Goal: Information Seeking & Learning: Find contact information

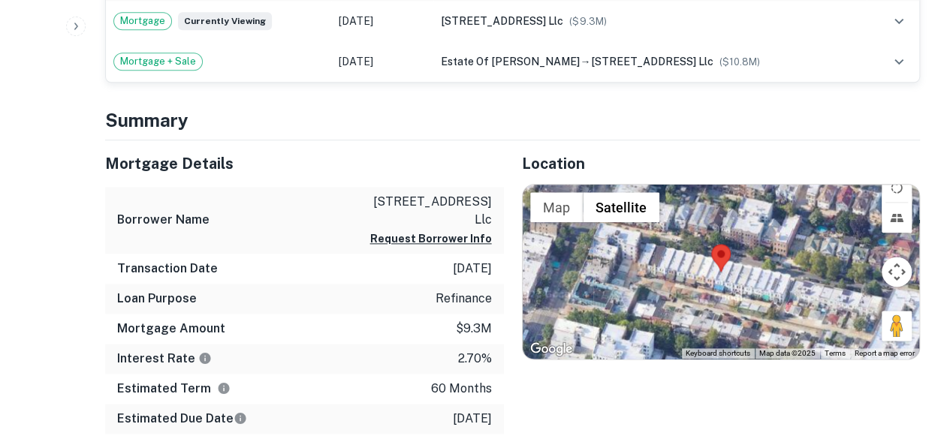
scroll to position [826, 0]
click at [464, 231] on button "Request Borrower Info" at bounding box center [431, 240] width 122 height 18
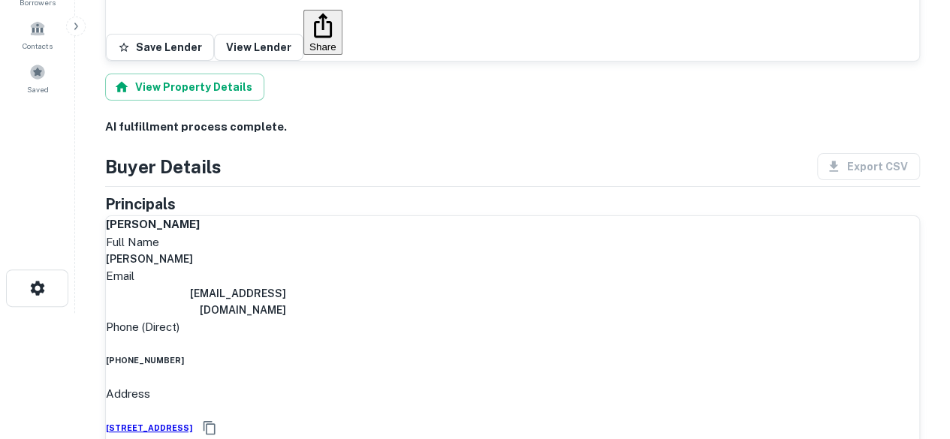
scroll to position [126, 0]
drag, startPoint x: 496, startPoint y: 303, endPoint x: 398, endPoint y: 309, distance: 97.8
click at [397, 318] on div "Phone (Direct) [PHONE_NUMBER]" at bounding box center [512, 342] width 813 height 49
click at [496, 234] on div "Full Name [PERSON_NAME]" at bounding box center [512, 251] width 813 height 35
drag, startPoint x: 496, startPoint y: 270, endPoint x: 395, endPoint y: 261, distance: 101.1
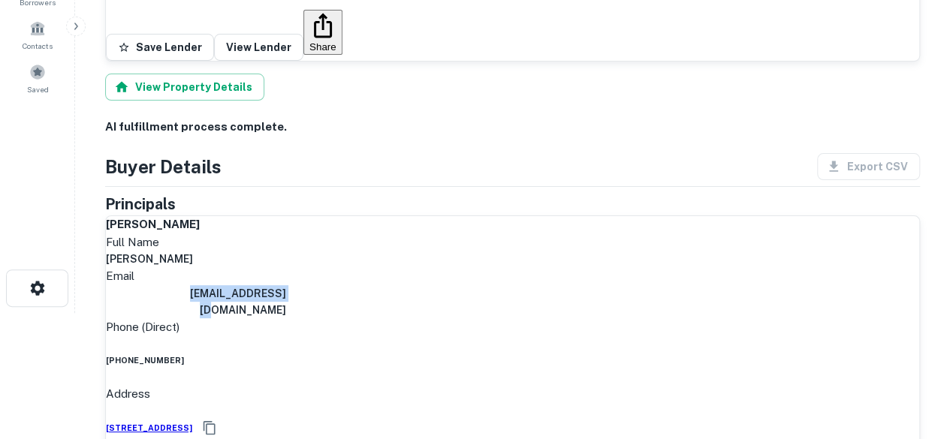
click at [391, 267] on div "Email [EMAIL_ADDRESS][DOMAIN_NAME]" at bounding box center [512, 292] width 813 height 51
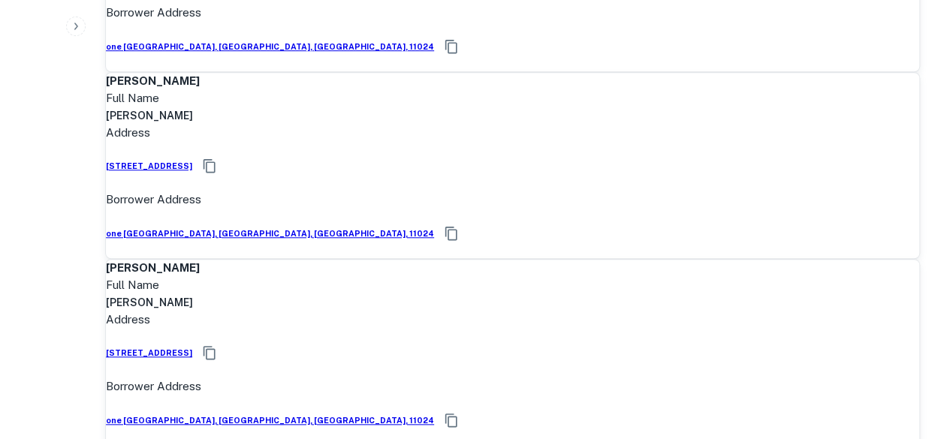
scroll to position [575, 0]
drag, startPoint x: 339, startPoint y: 201, endPoint x: 120, endPoint y: 196, distance: 219.3
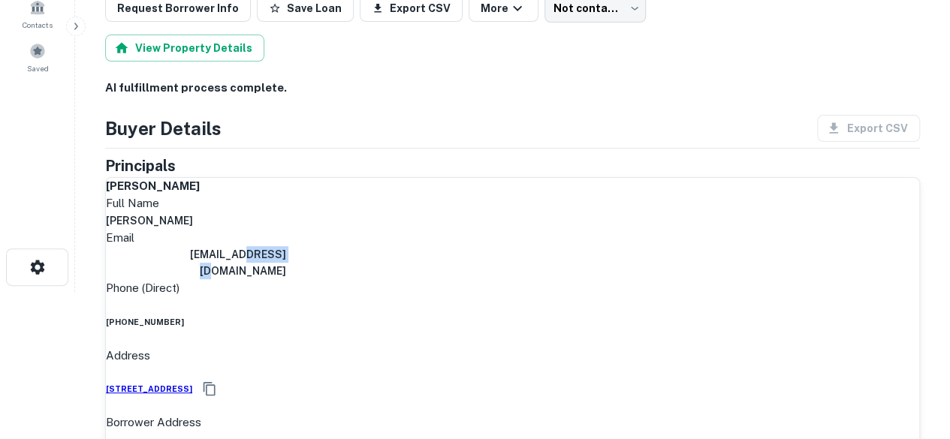
scroll to position [147, 0]
drag, startPoint x: 496, startPoint y: 305, endPoint x: 395, endPoint y: 297, distance: 101.7
click at [388, 280] on div "Email [EMAIL_ADDRESS][DOMAIN_NAME]" at bounding box center [512, 254] width 813 height 51
copy h6 "[EMAIL_ADDRESS][DOMAIN_NAME]"
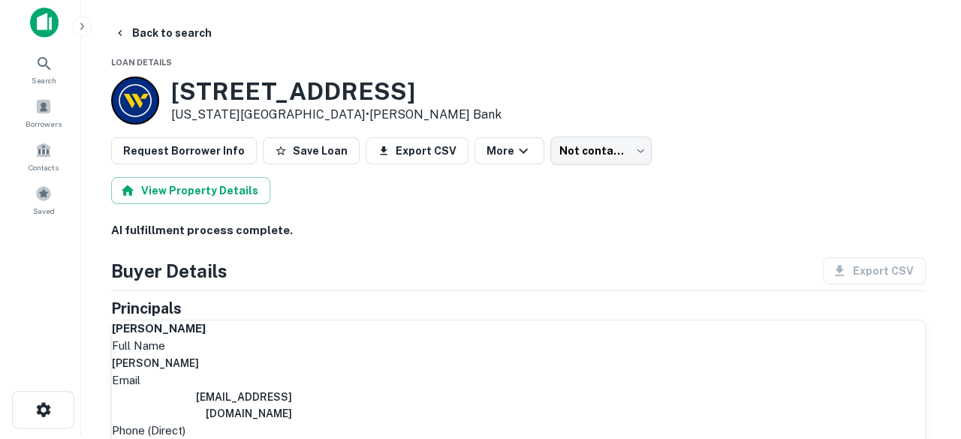
scroll to position [0, 0]
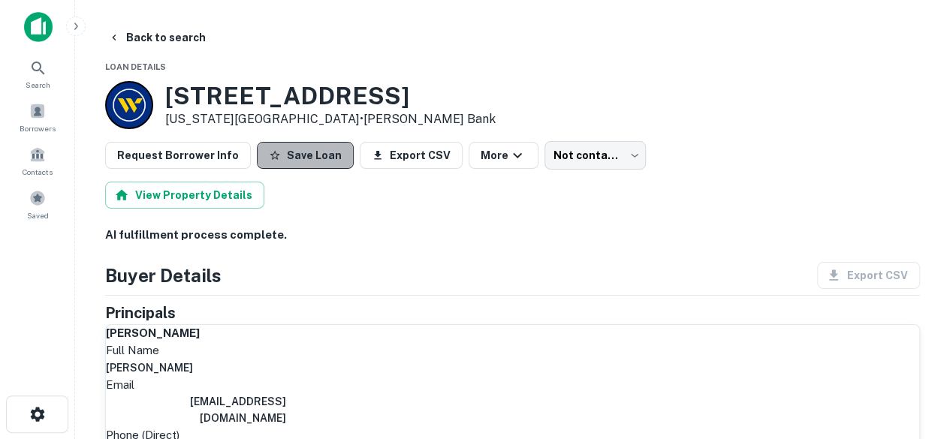
click at [309, 159] on button "Save Loan" at bounding box center [305, 155] width 97 height 27
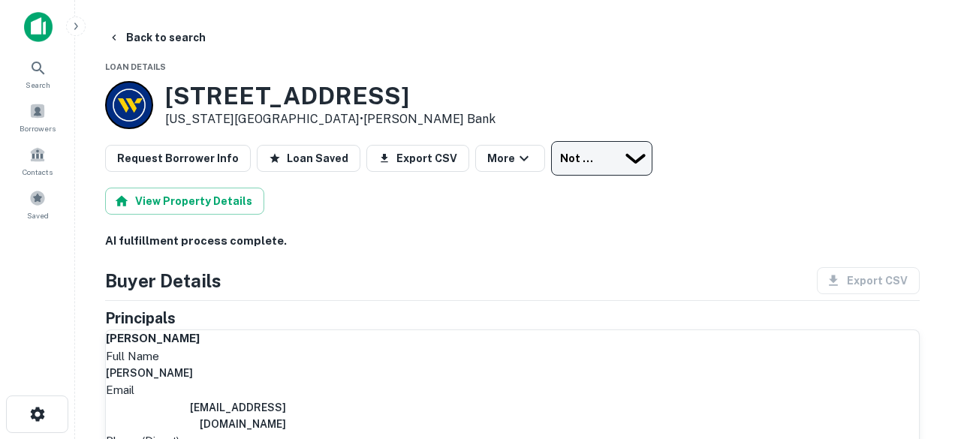
click at [590, 158] on body "Loan Favorited! Search Borrowers Contacts Saved Back to search Loan Details [ST…" at bounding box center [480, 219] width 961 height 439
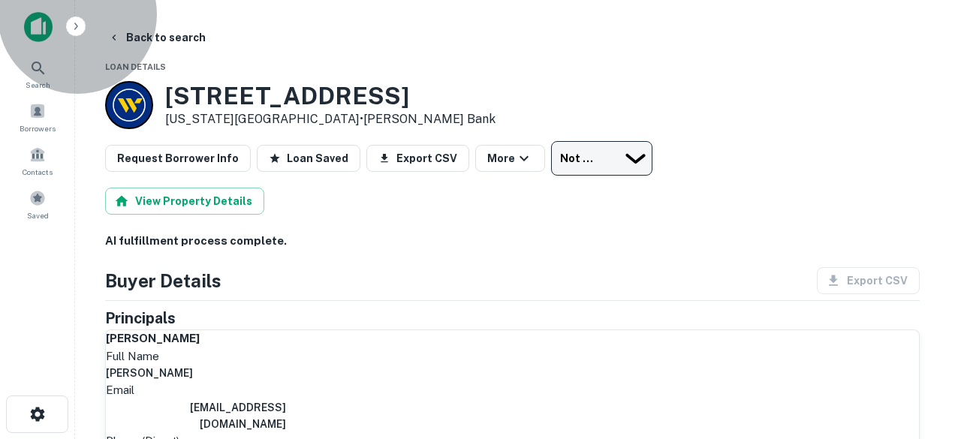
type input "*********"
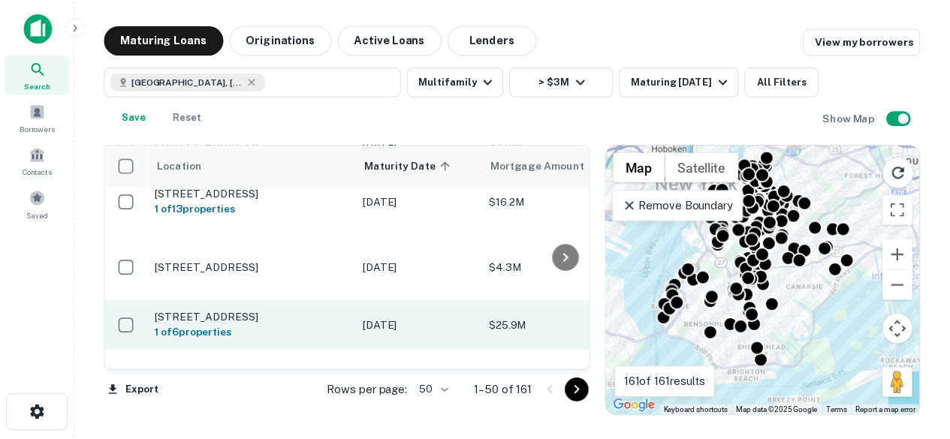
scroll to position [600, 0]
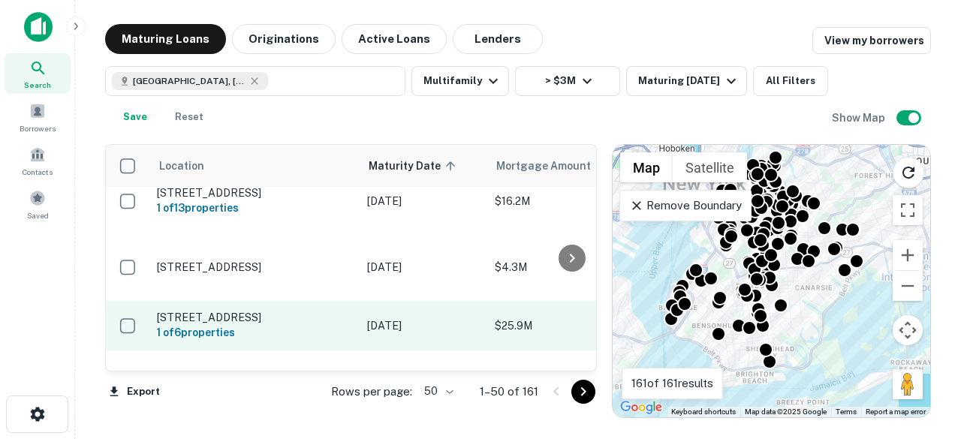
click at [306, 311] on p "[STREET_ADDRESS]" at bounding box center [254, 318] width 195 height 14
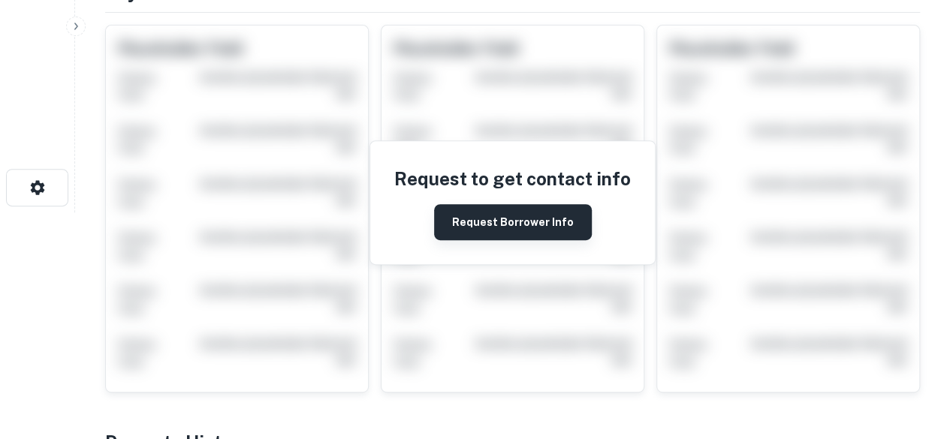
scroll to position [225, 0]
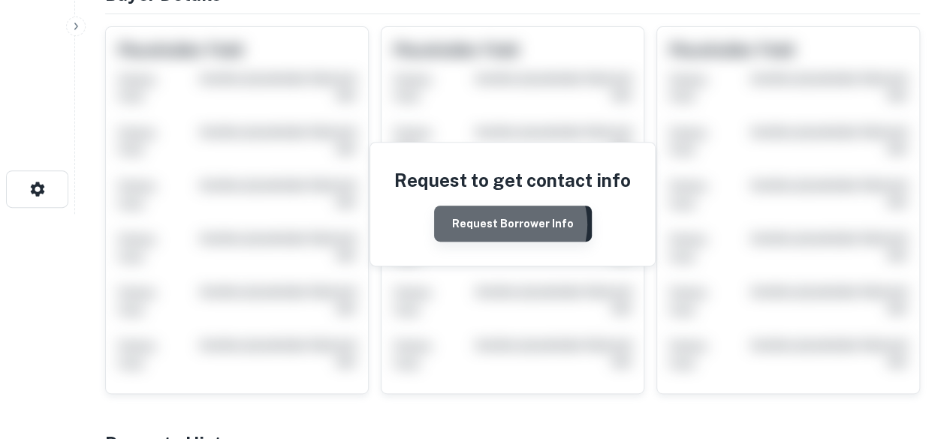
click at [512, 206] on button "Request Borrower Info" at bounding box center [513, 224] width 158 height 36
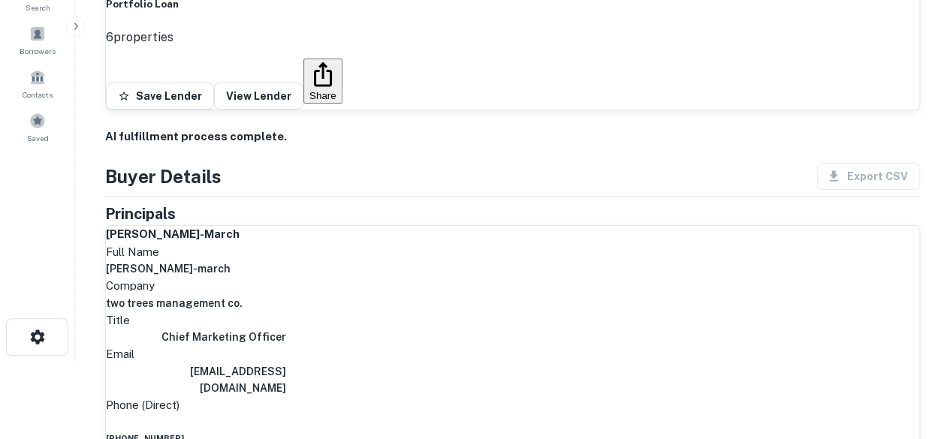
scroll to position [77, 0]
drag, startPoint x: 496, startPoint y: 243, endPoint x: 377, endPoint y: 246, distance: 118.7
click at [377, 246] on div "Full Name [PERSON_NAME]-march" at bounding box center [512, 261] width 813 height 35
